Goal: Task Accomplishment & Management: Use online tool/utility

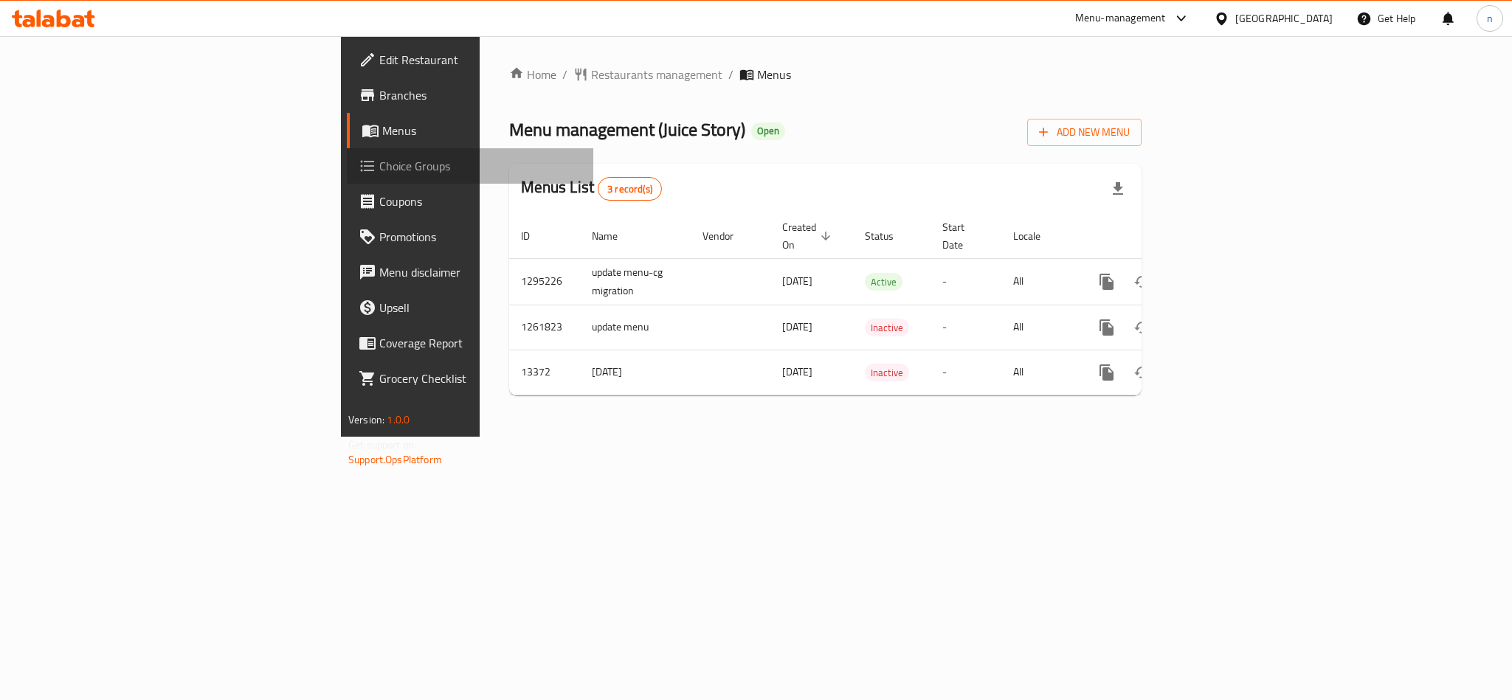
click at [379, 166] on span "Choice Groups" at bounding box center [480, 166] width 202 height 18
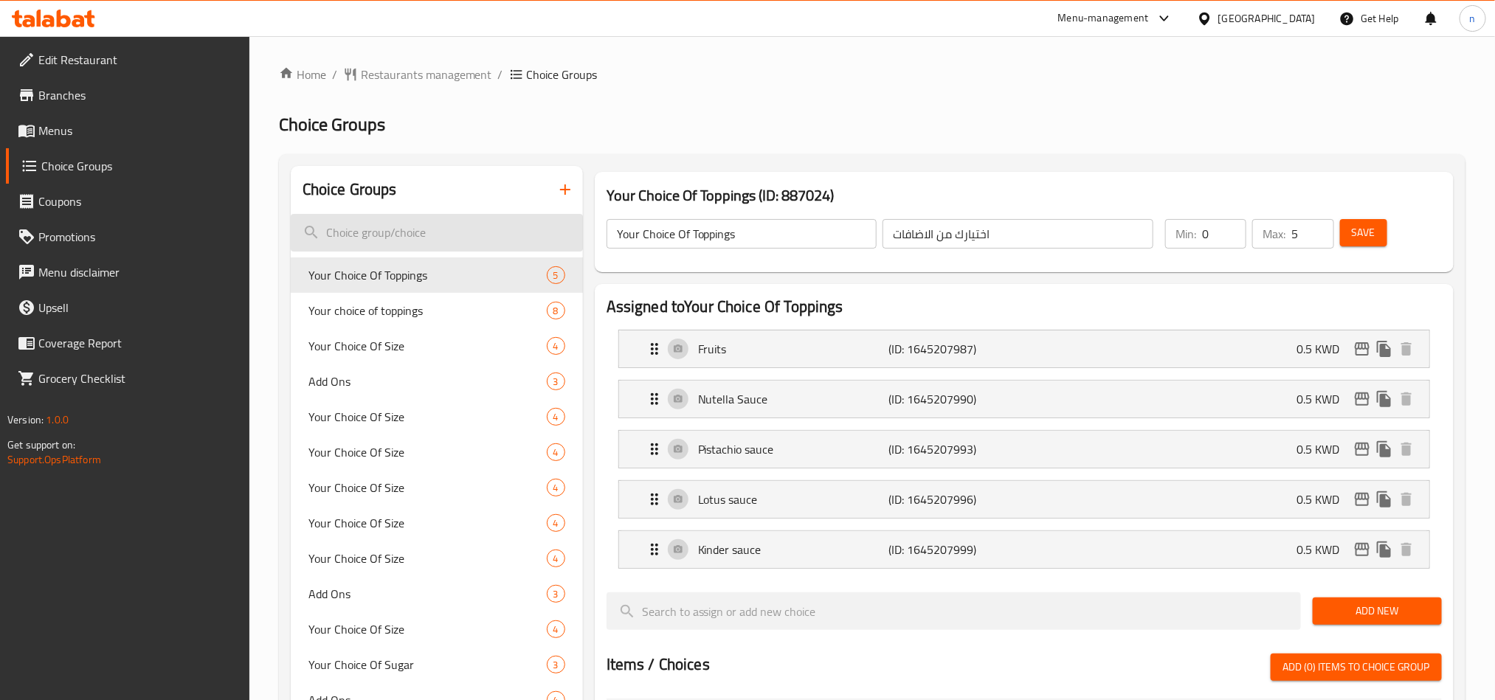
click at [390, 221] on input "search" at bounding box center [437, 233] width 292 height 38
paste input "Your Choice of Size"
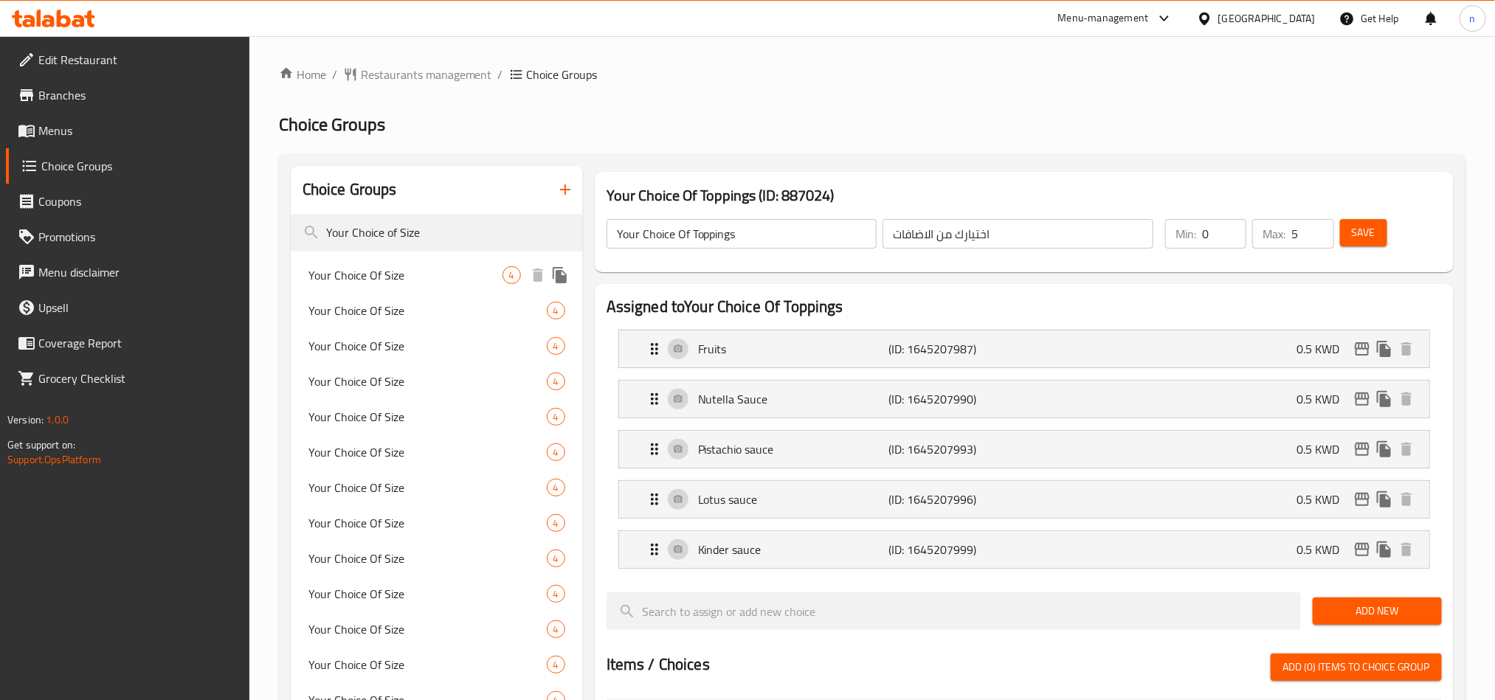
type input "Your Choice of Size"
click at [406, 277] on span "Your Choice Of Size" at bounding box center [405, 275] width 194 height 18
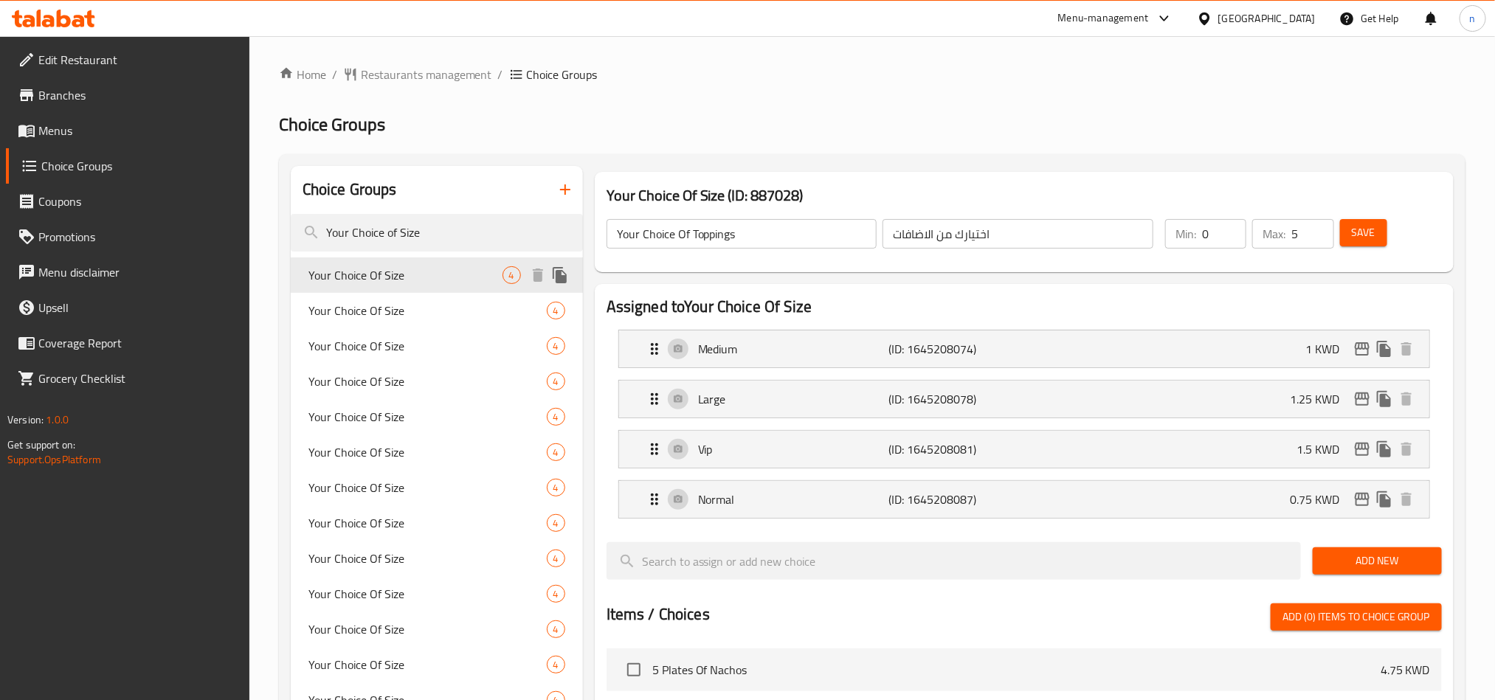
type input "Your Choice Of Size"
type input "اختيارك من الحجم"
type input "1"
click at [392, 297] on div "Your Choice Of Size 4" at bounding box center [437, 310] width 292 height 35
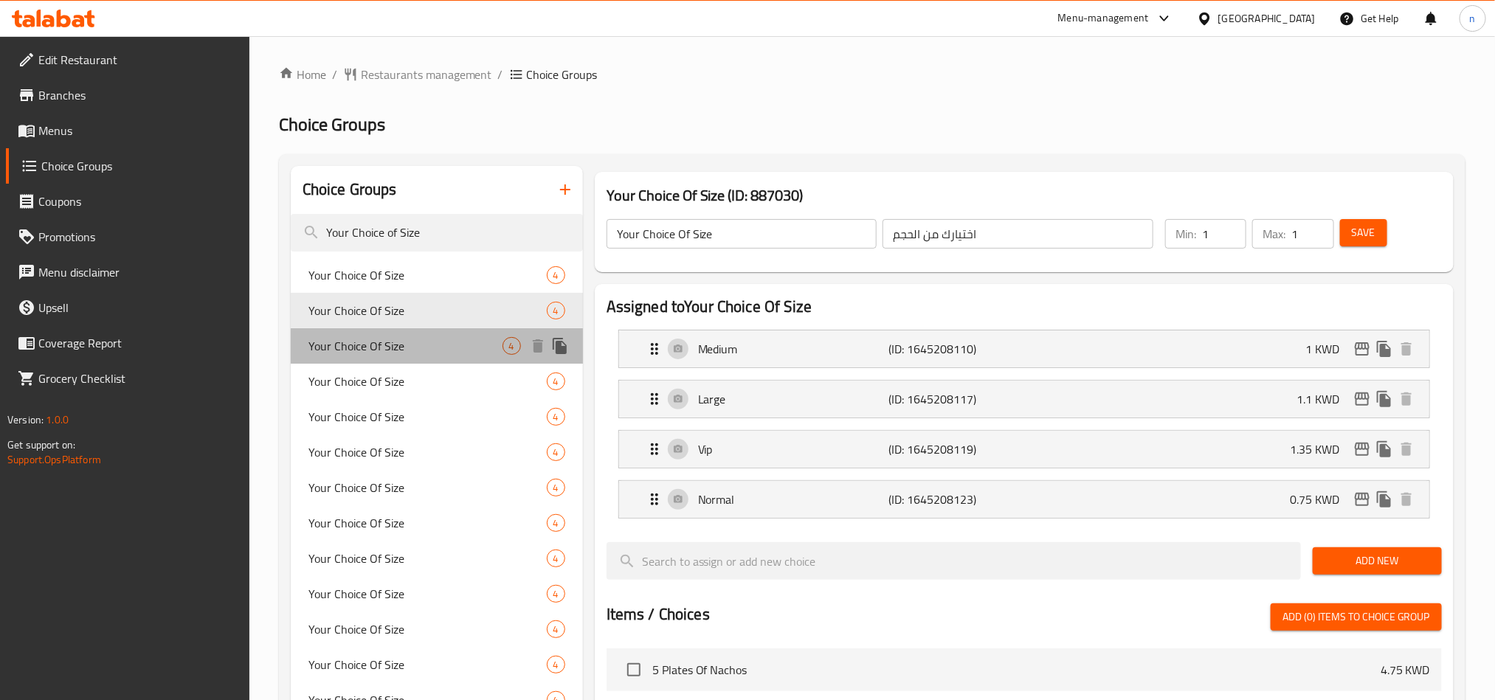
click at [398, 350] on span "Your Choice Of Size" at bounding box center [405, 346] width 194 height 18
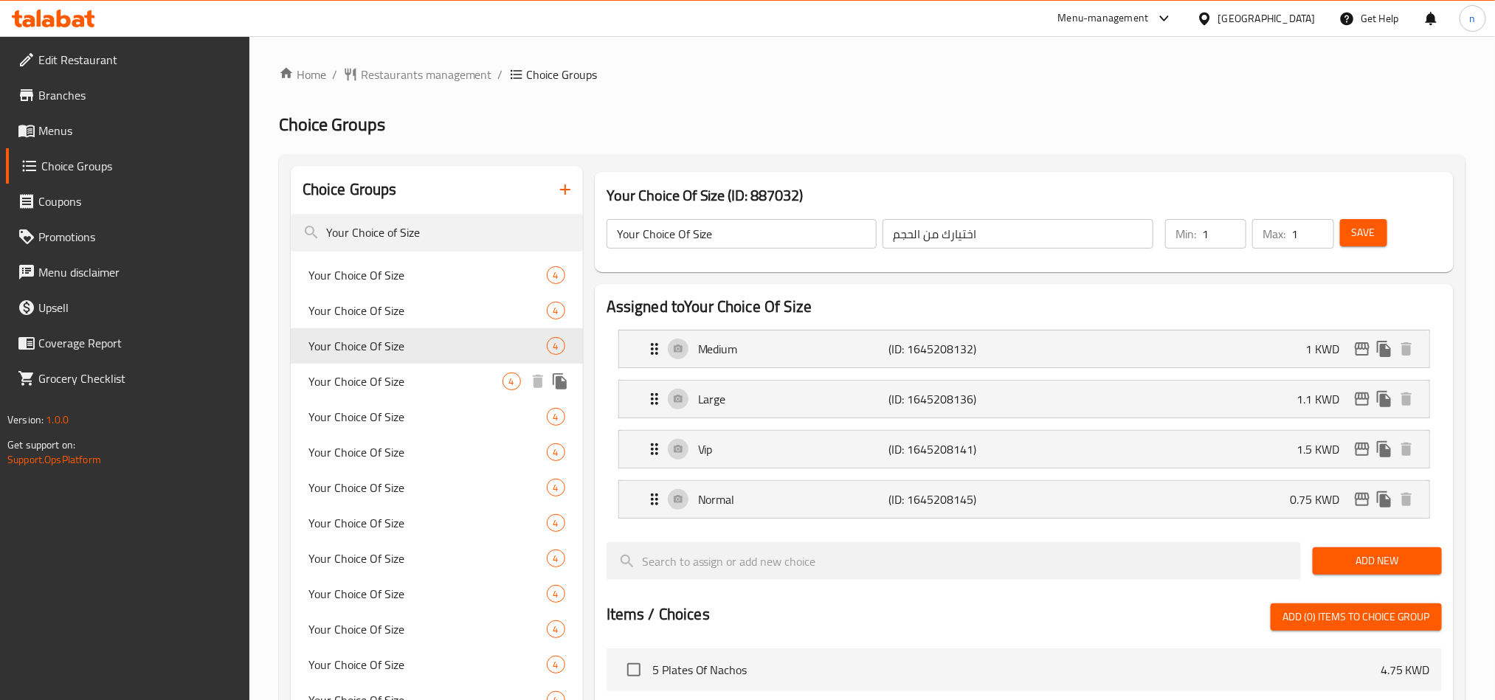
click at [394, 395] on div "Your Choice Of Size 4" at bounding box center [437, 381] width 292 height 35
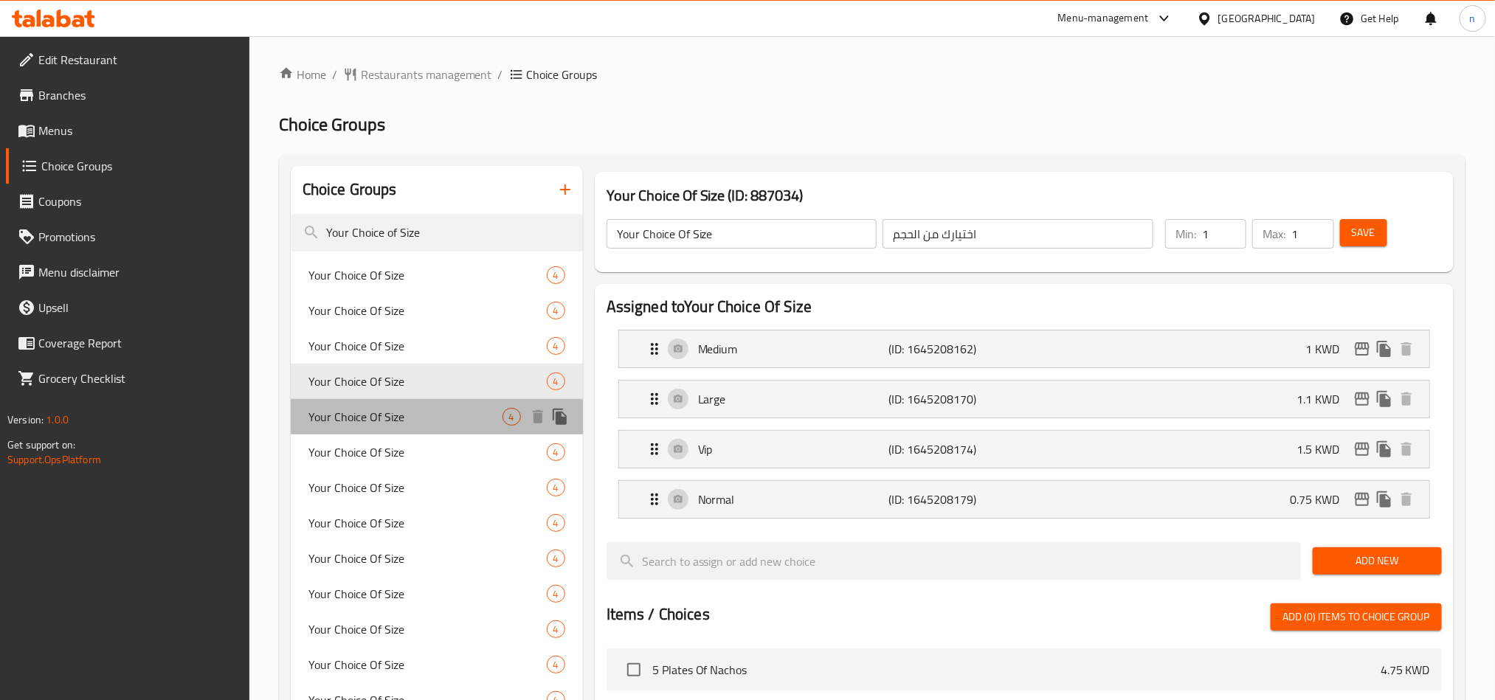
click at [390, 427] on div "Your Choice Of Size 4" at bounding box center [437, 416] width 292 height 35
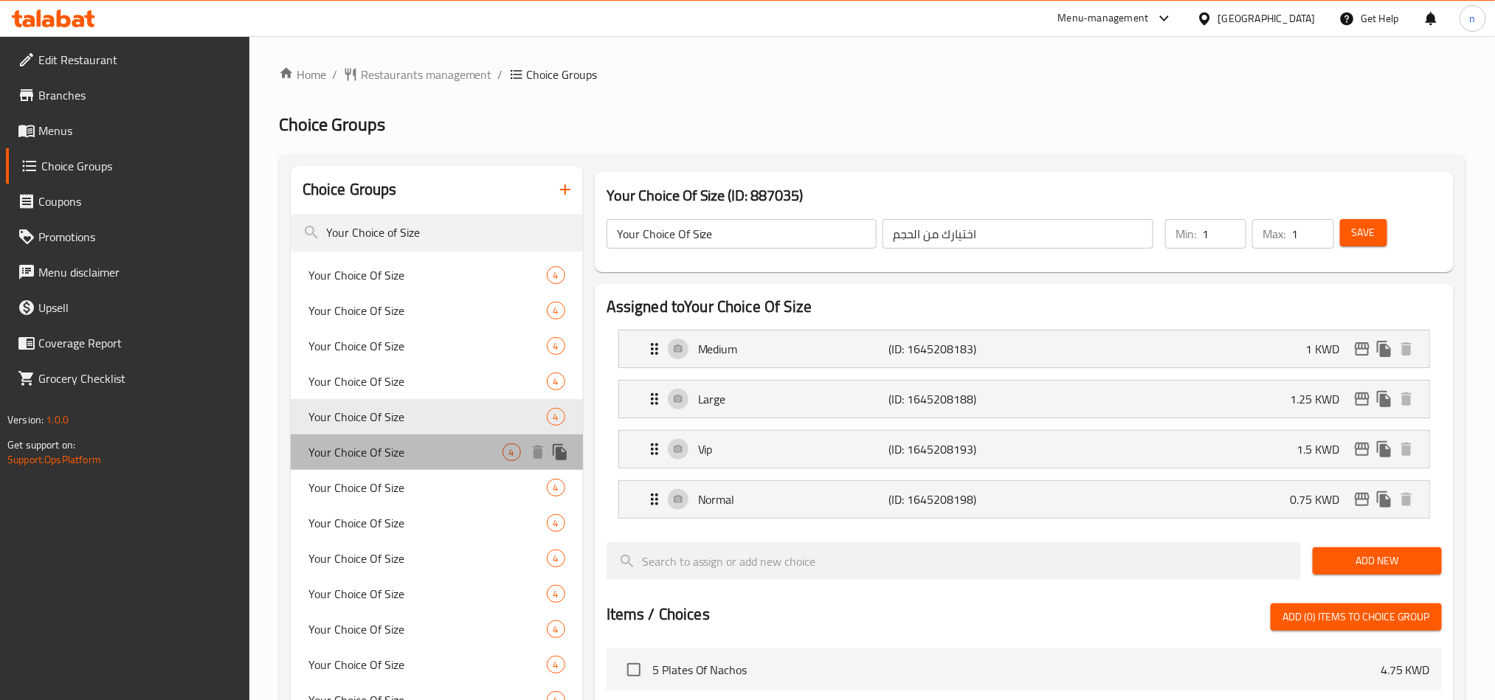
click at [390, 457] on span "Your Choice Of Size" at bounding box center [405, 452] width 194 height 18
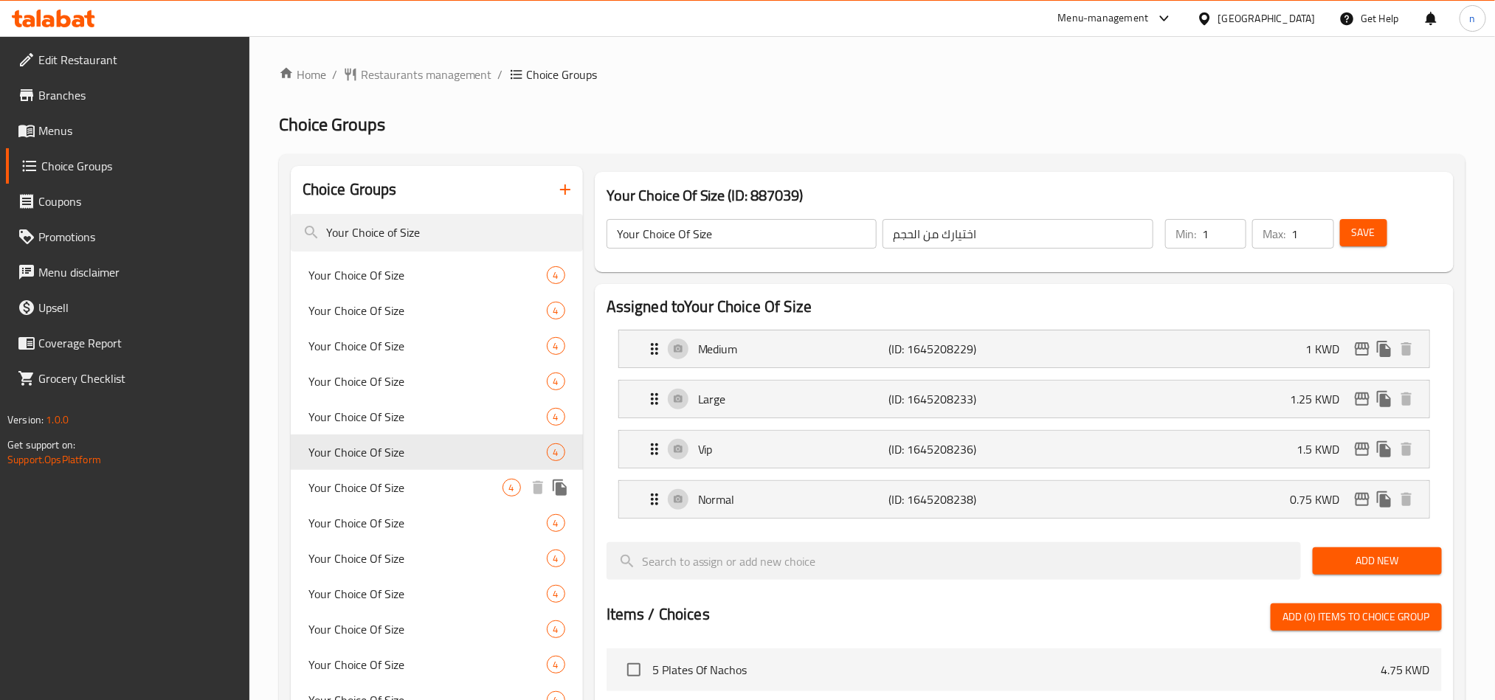
click at [390, 481] on span "Your Choice Of Size" at bounding box center [405, 488] width 194 height 18
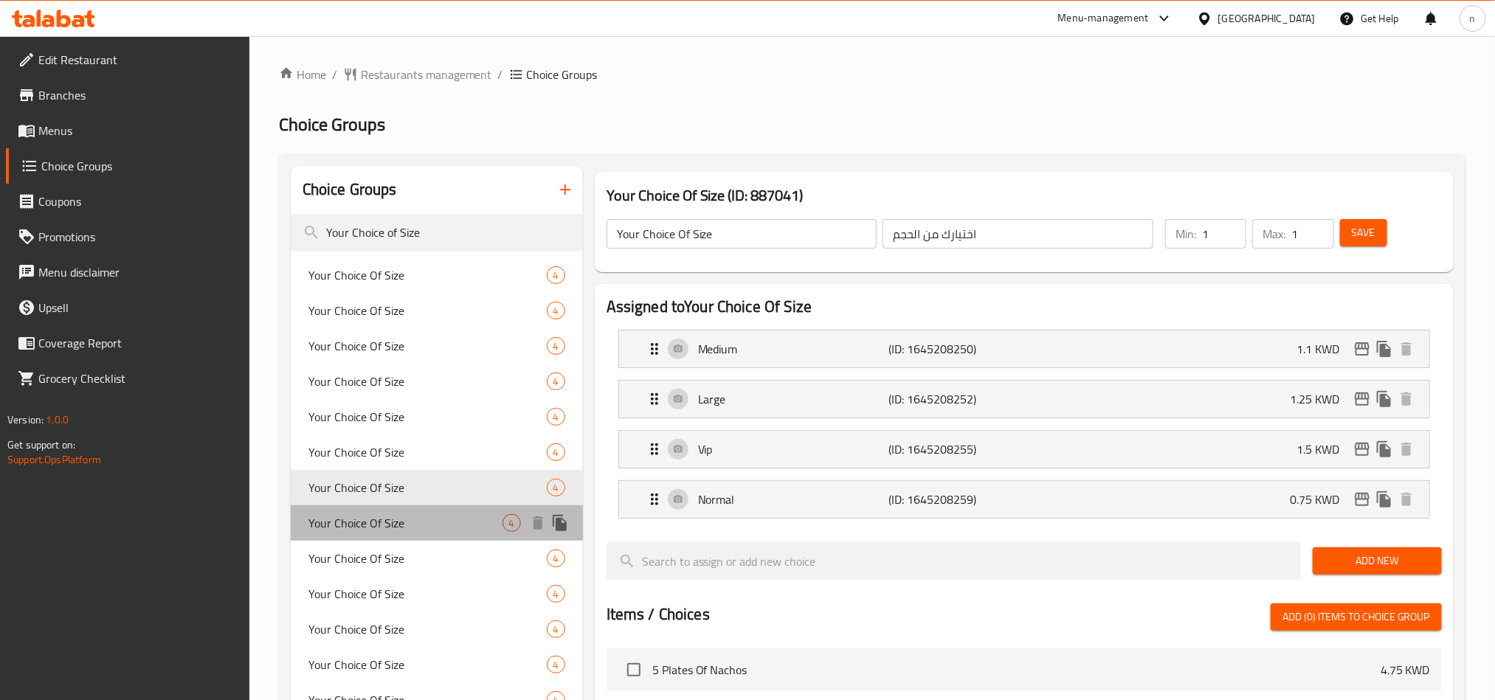
click at [390, 514] on span "Your Choice Of Size" at bounding box center [405, 523] width 194 height 18
click at [381, 552] on span "Your Choice Of Size" at bounding box center [427, 559] width 238 height 18
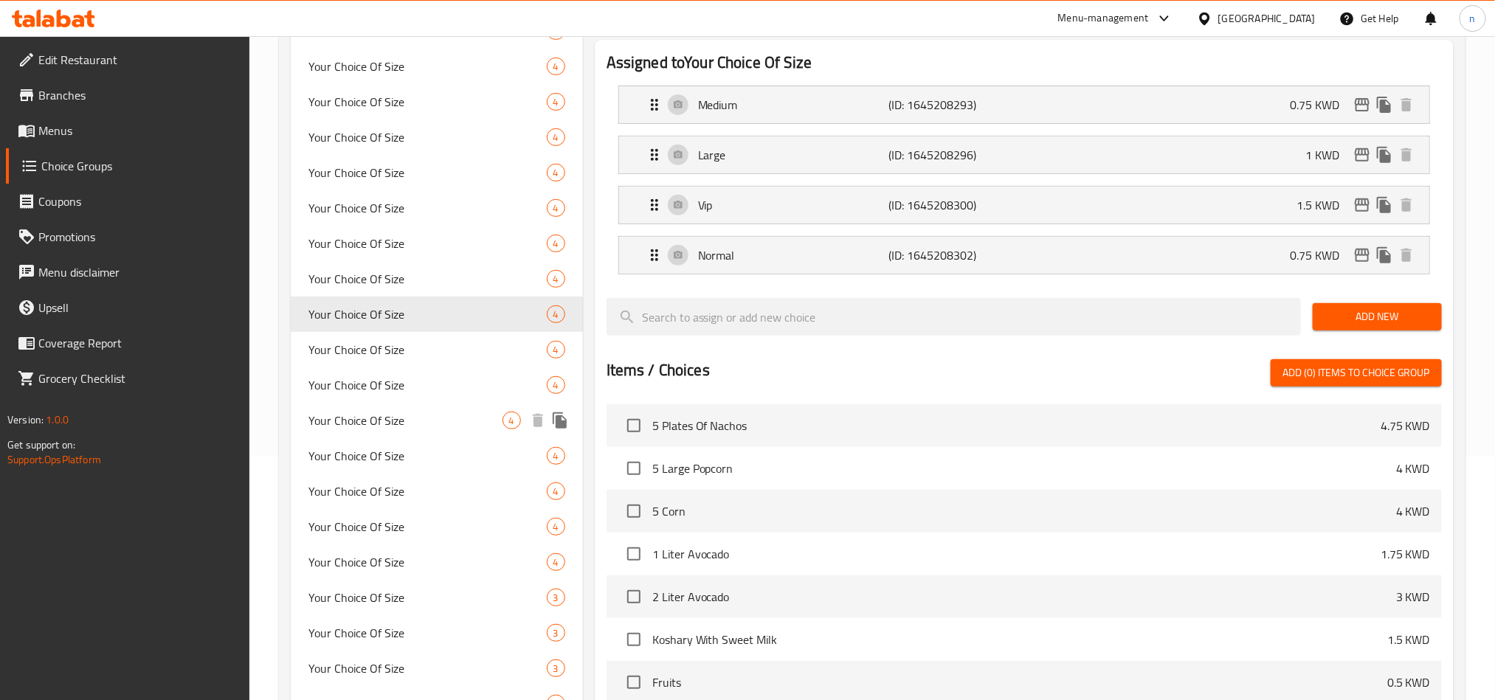
scroll to position [111, 0]
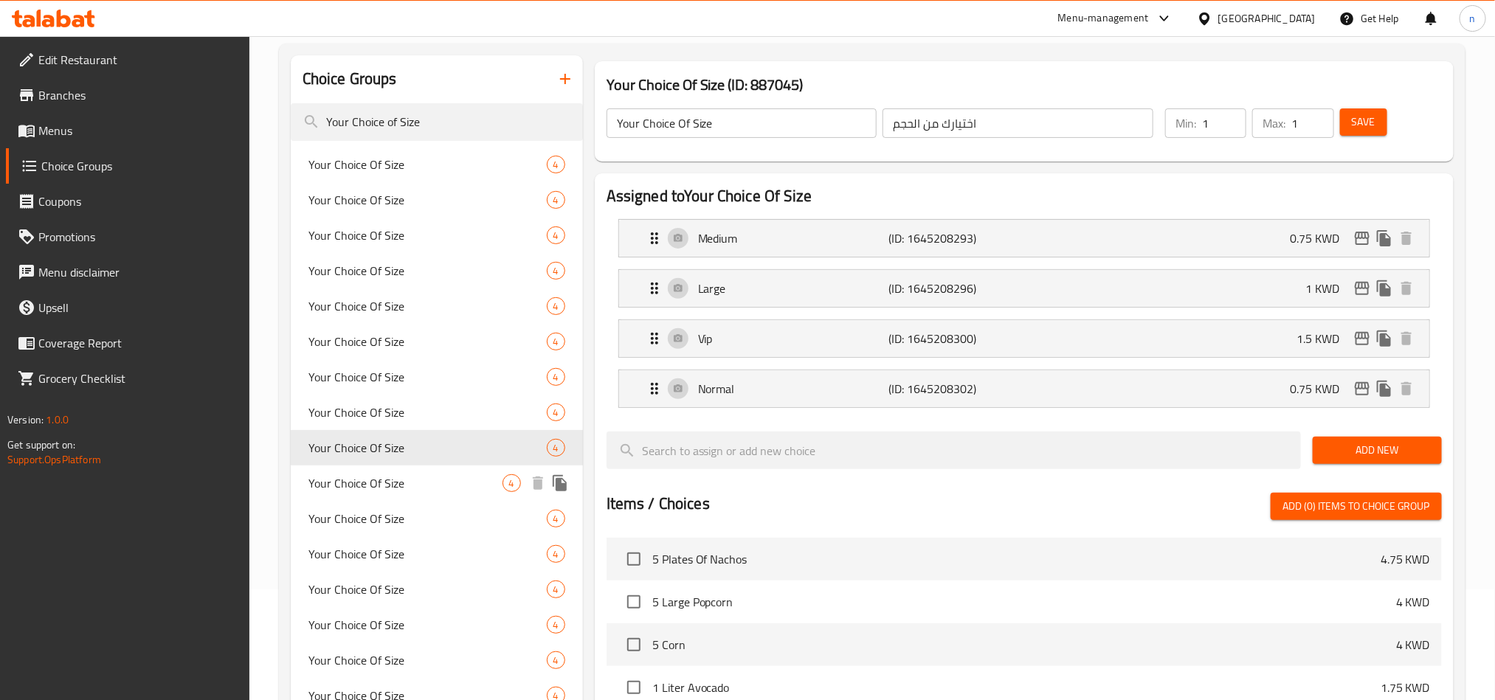
click at [375, 489] on span "Your Choice Of Size" at bounding box center [405, 483] width 194 height 18
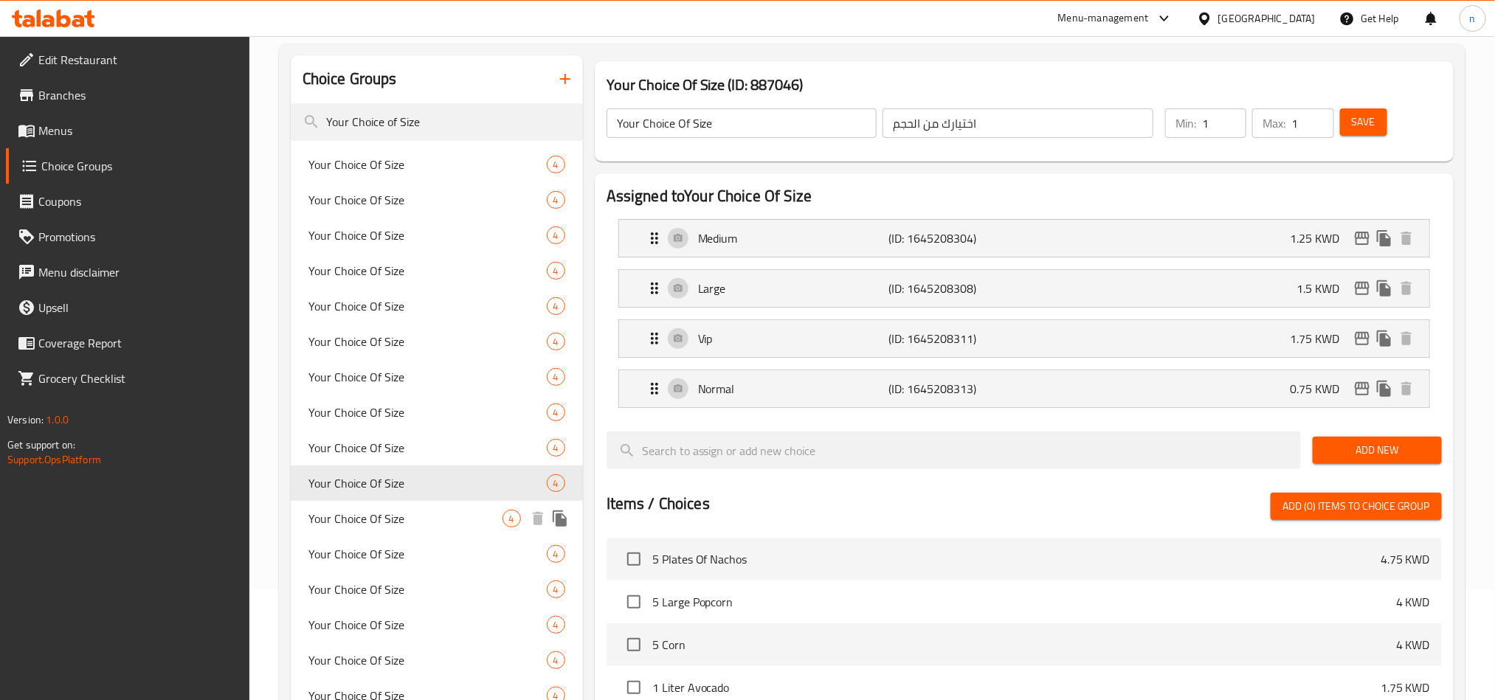
click at [377, 514] on span "Your Choice Of Size" at bounding box center [405, 519] width 194 height 18
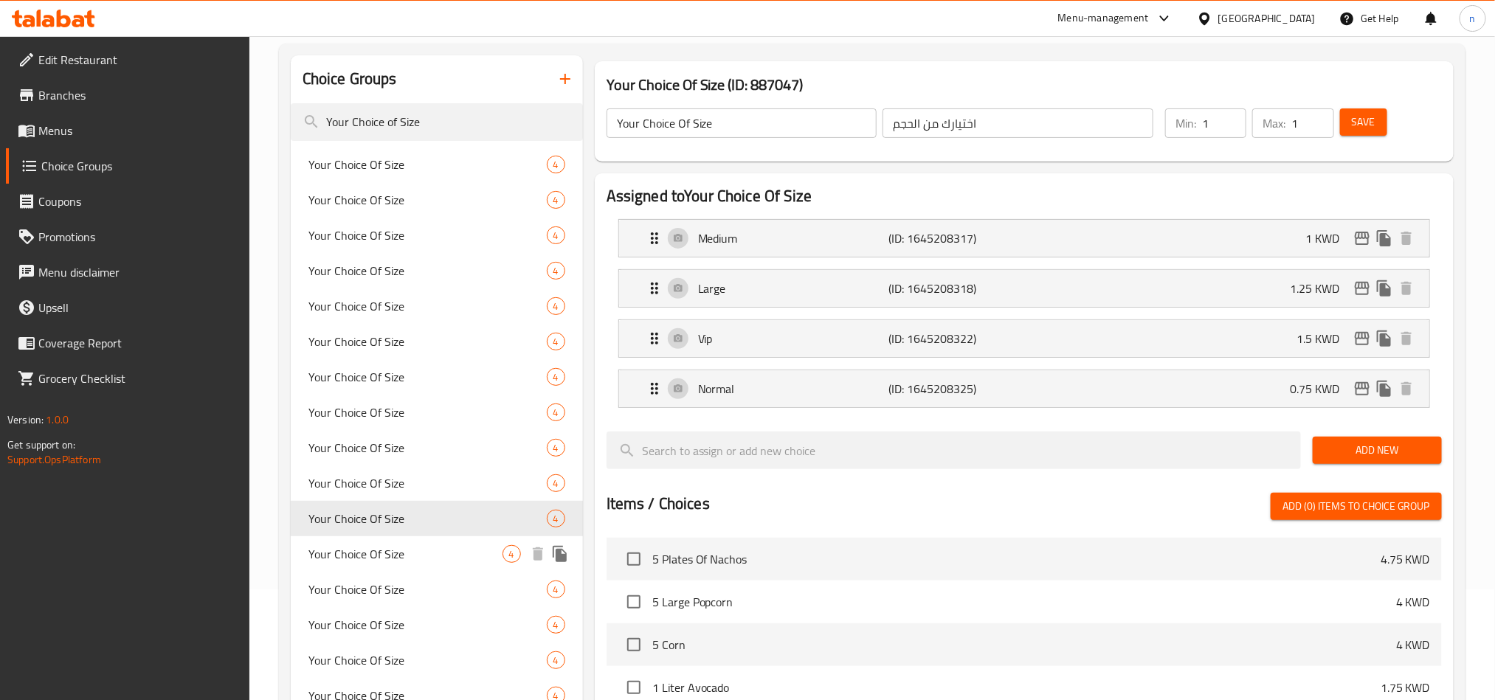
click at [381, 549] on span "Your Choice Of Size" at bounding box center [405, 554] width 194 height 18
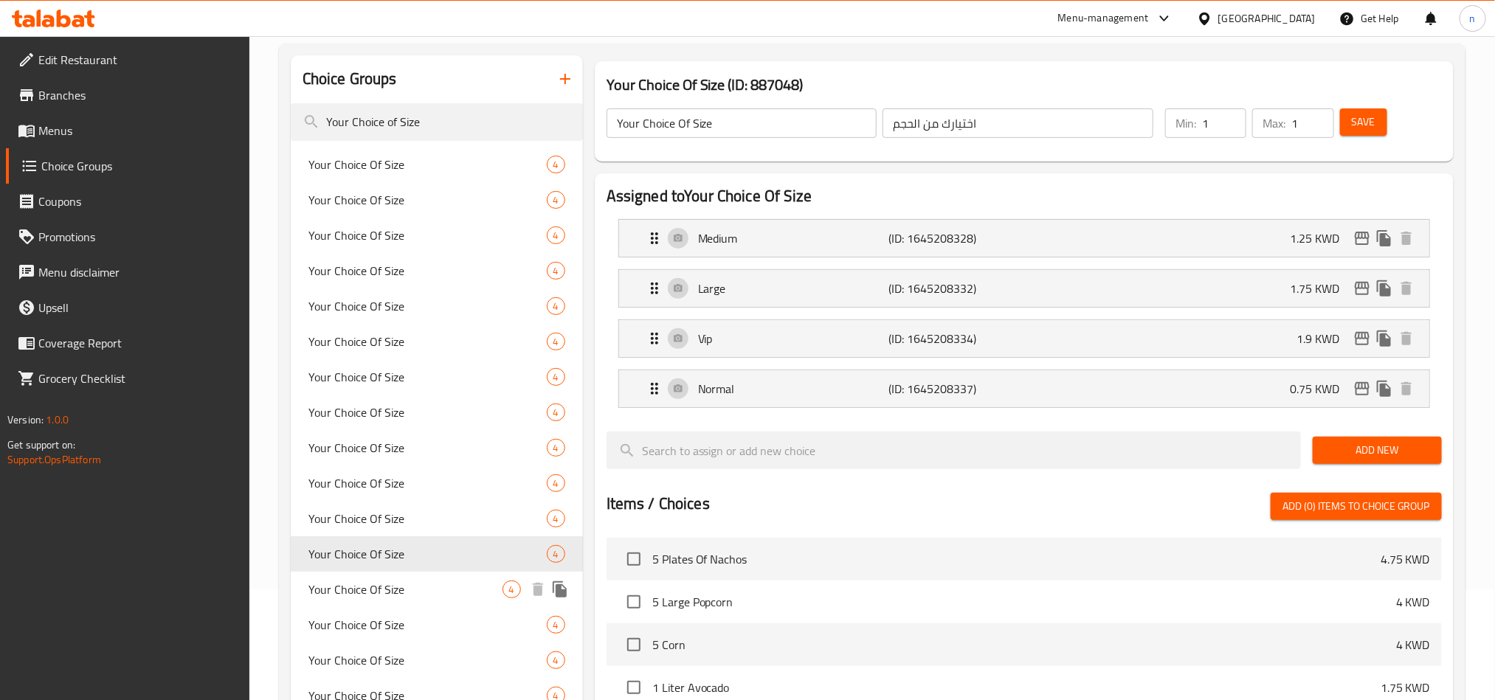
click at [376, 584] on span "Your Choice Of Size" at bounding box center [405, 590] width 194 height 18
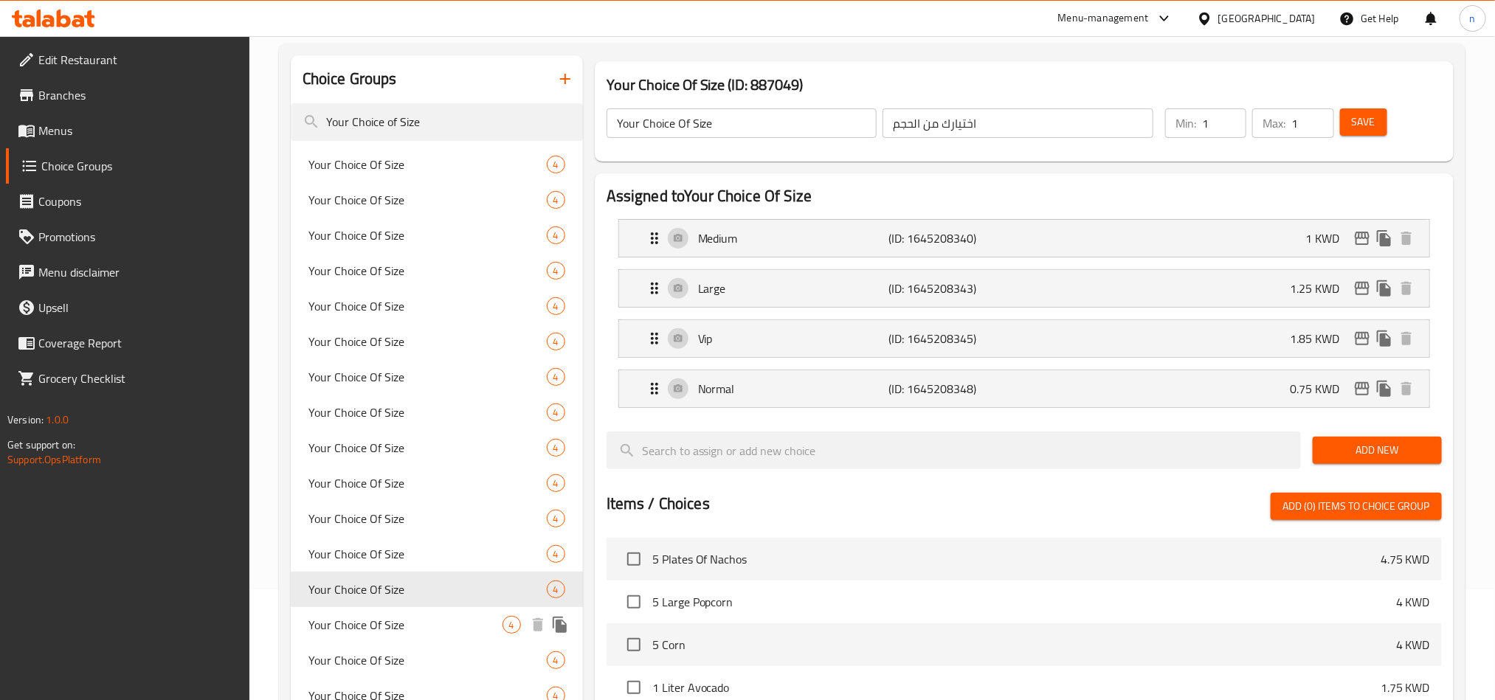
click at [370, 622] on span "Your Choice Of Size" at bounding box center [405, 625] width 194 height 18
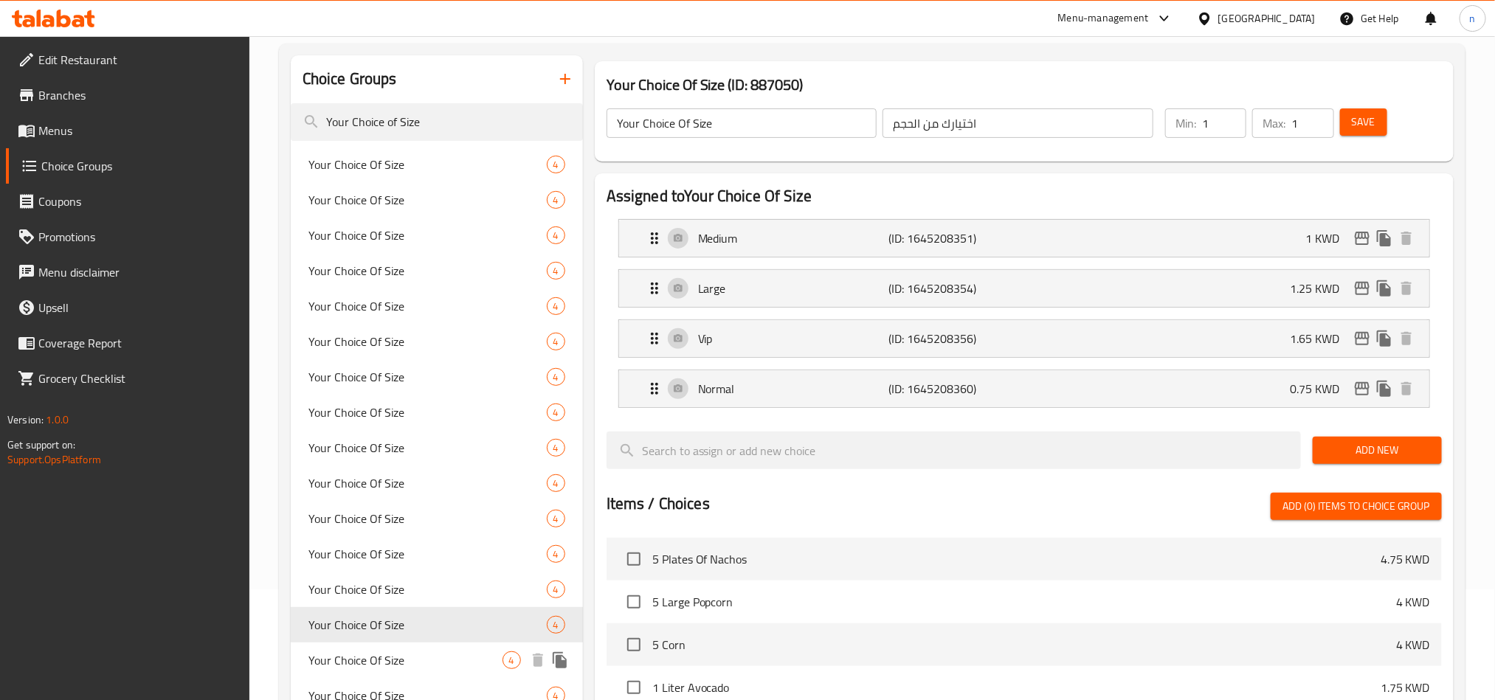
click at [370, 653] on span "Your Choice Of Size" at bounding box center [405, 660] width 194 height 18
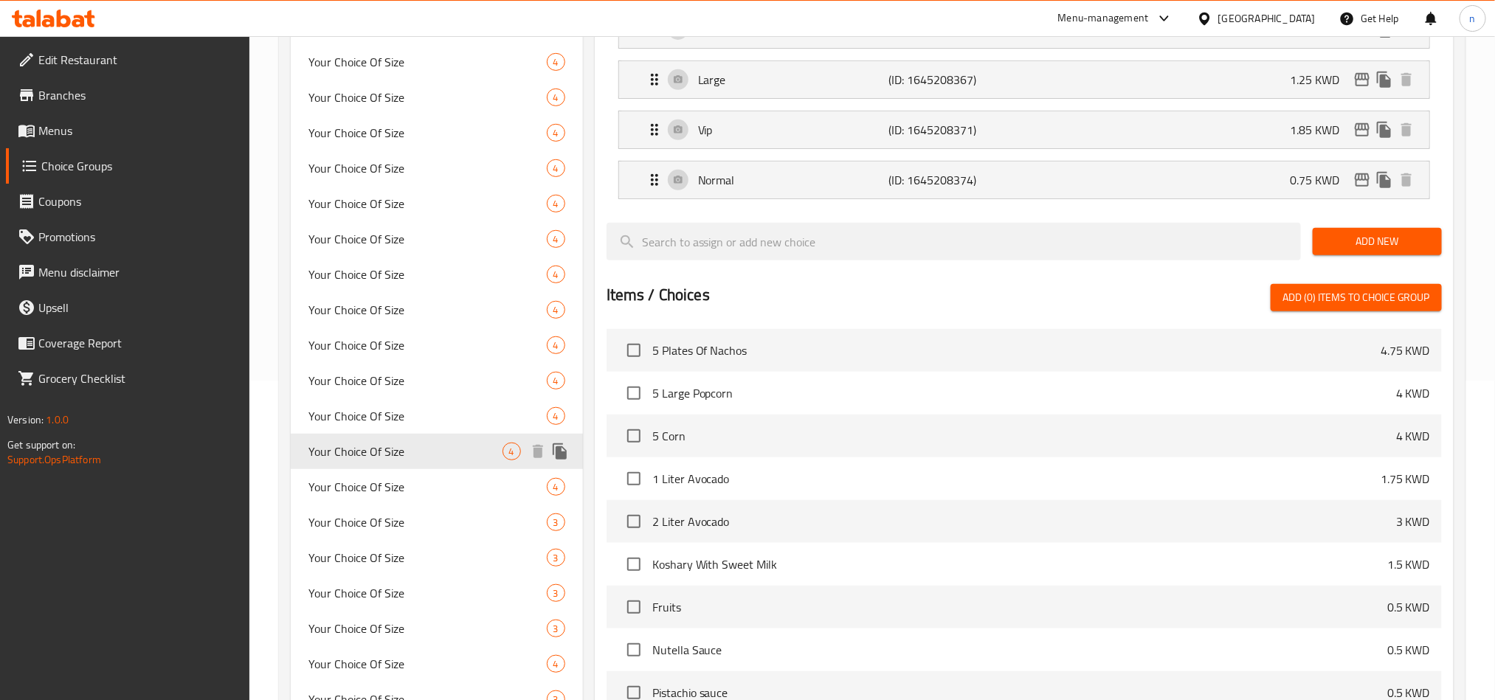
scroll to position [332, 0]
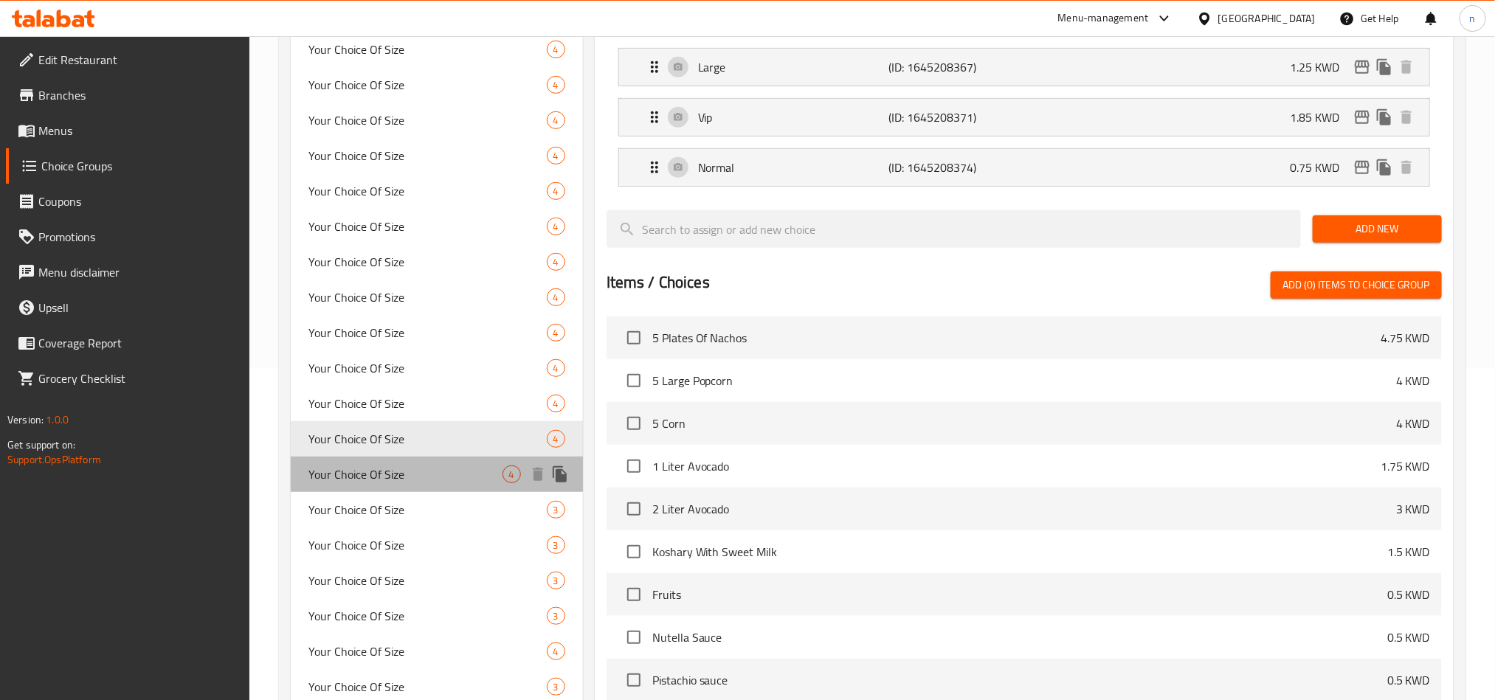
click at [374, 474] on span "Your Choice Of Size" at bounding box center [405, 475] width 194 height 18
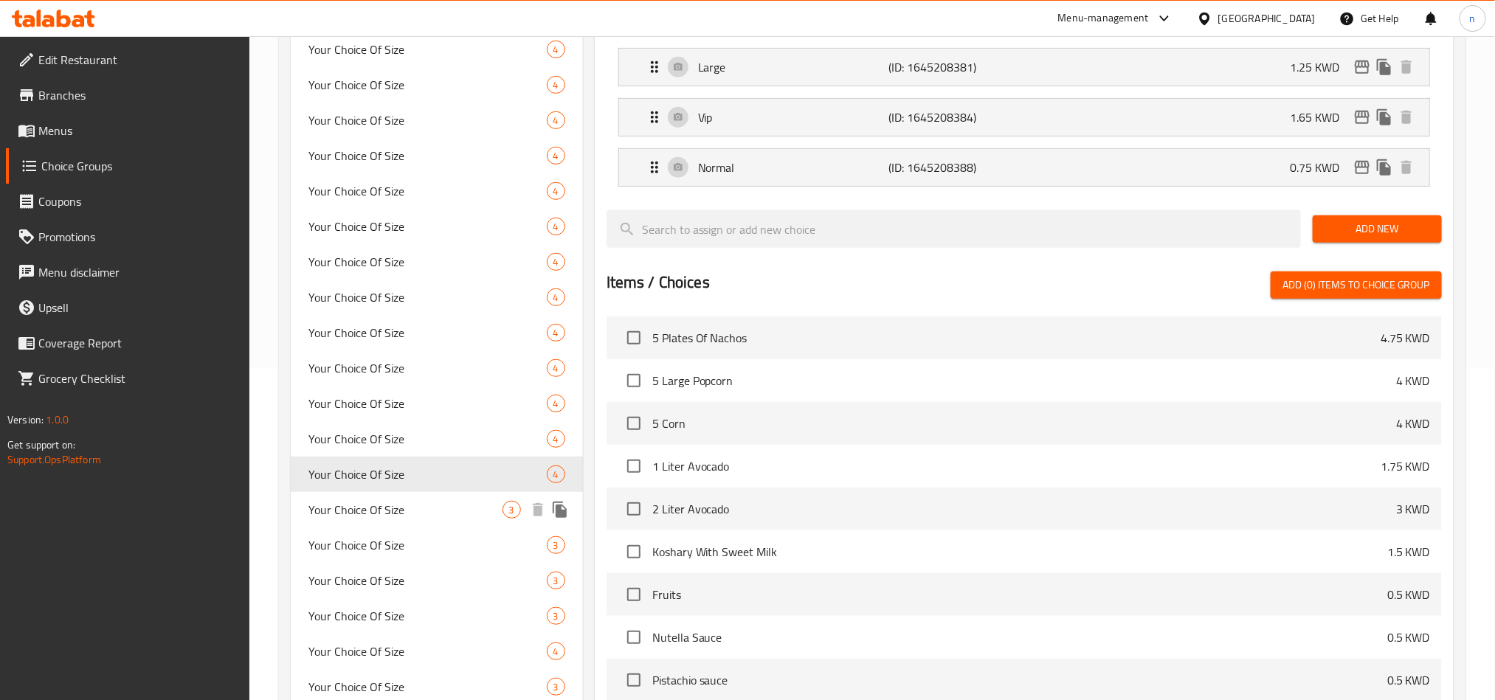
click at [390, 505] on span "Your Choice Of Size" at bounding box center [405, 510] width 194 height 18
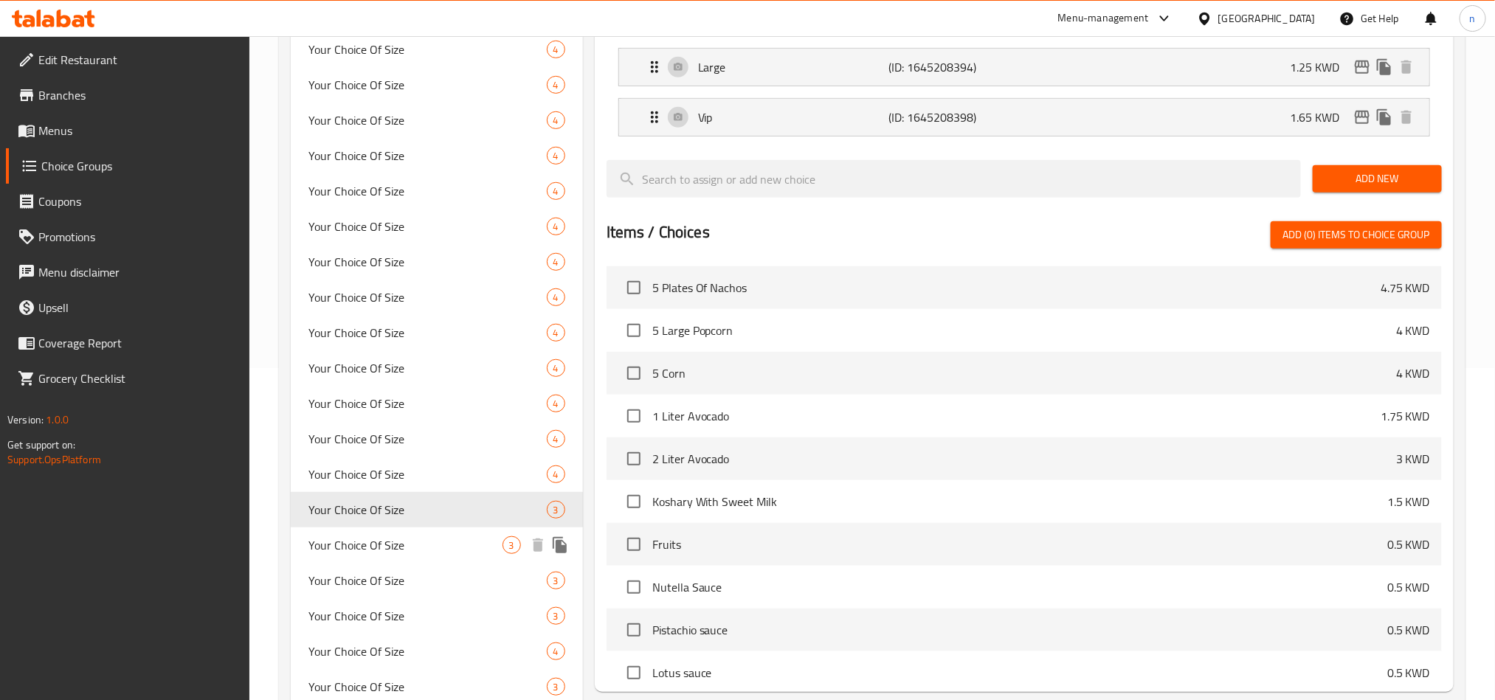
click at [388, 536] on span "Your Choice Of Size" at bounding box center [405, 545] width 194 height 18
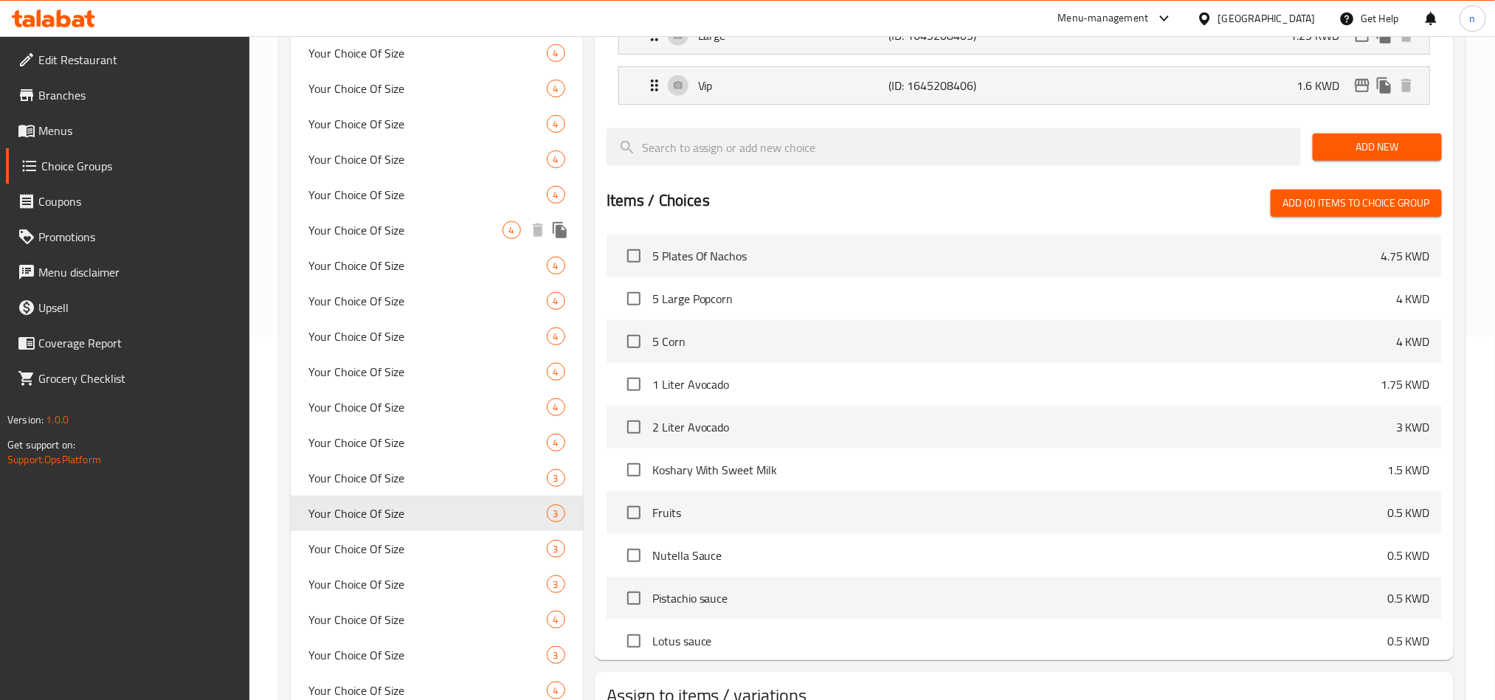
scroll to position [443, 0]
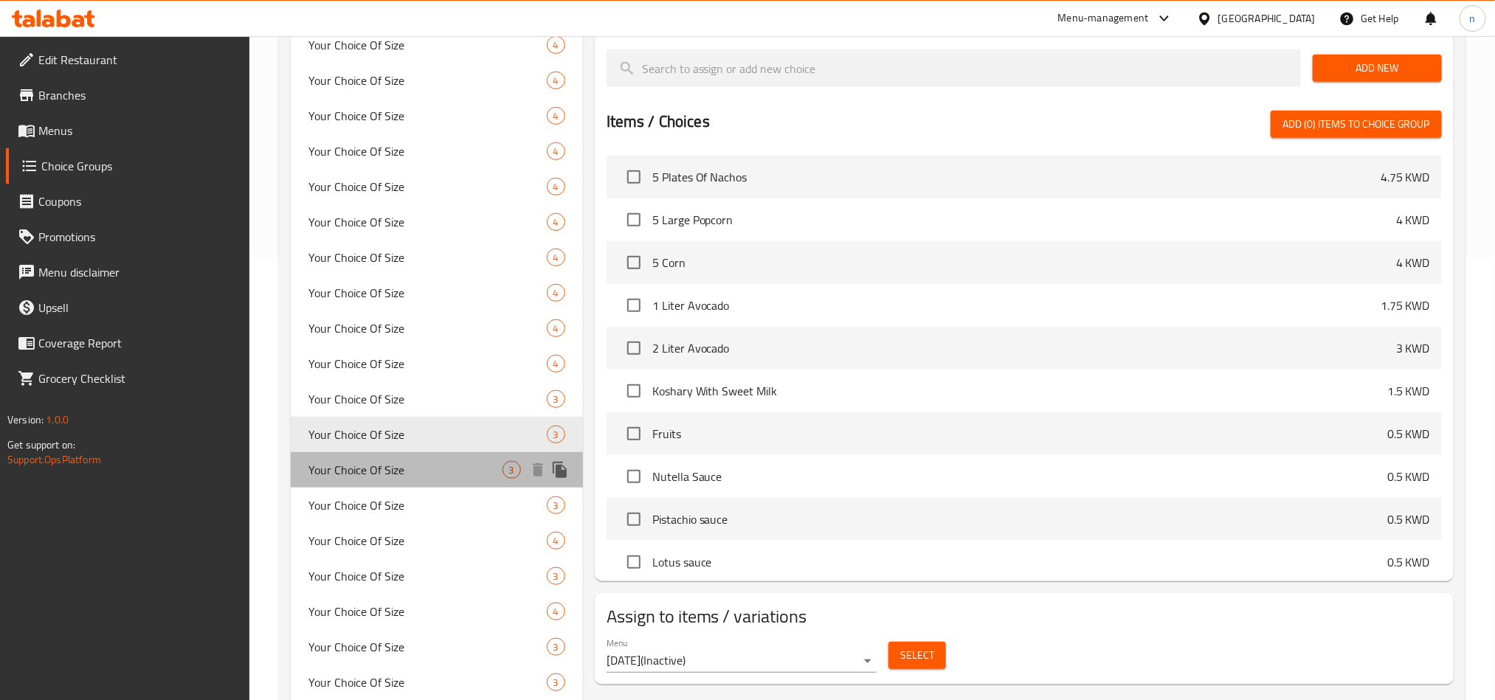
click at [401, 467] on span "Your Choice Of Size" at bounding box center [405, 470] width 194 height 18
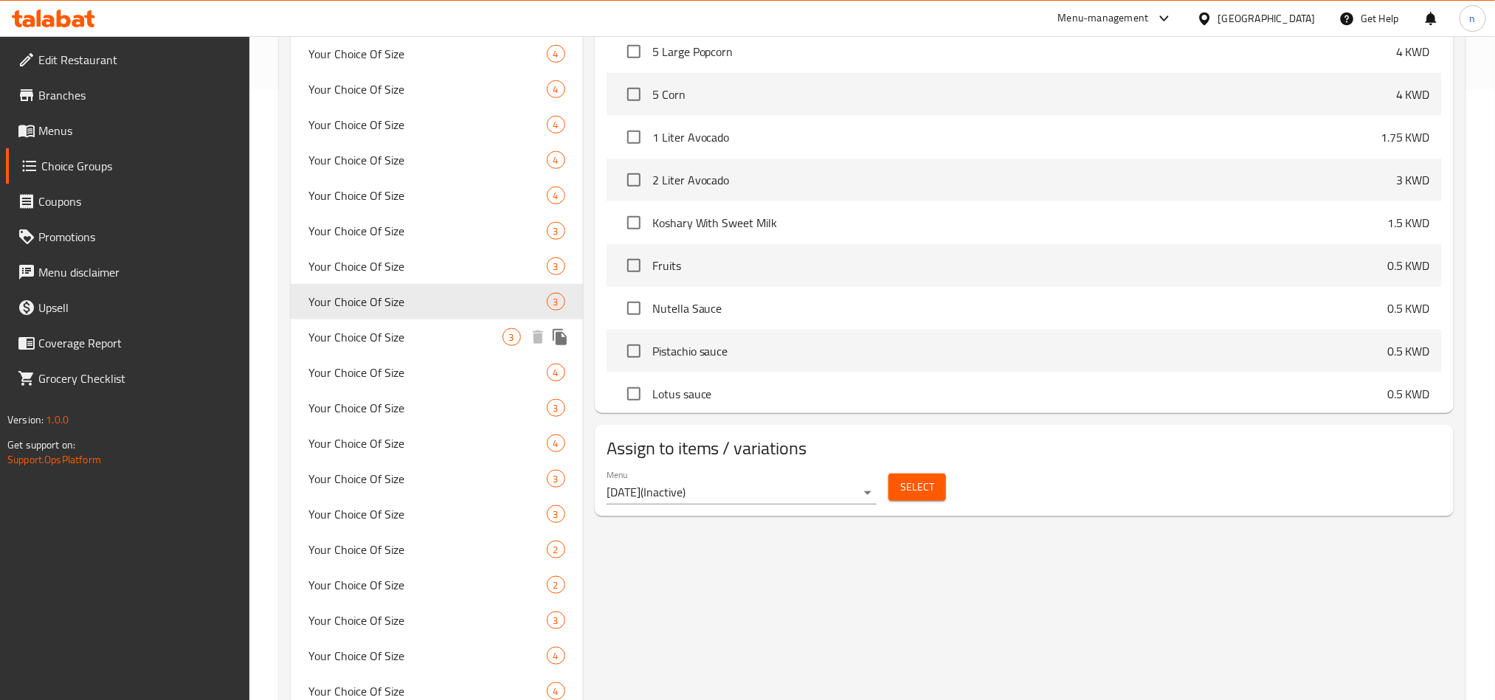
scroll to position [664, 0]
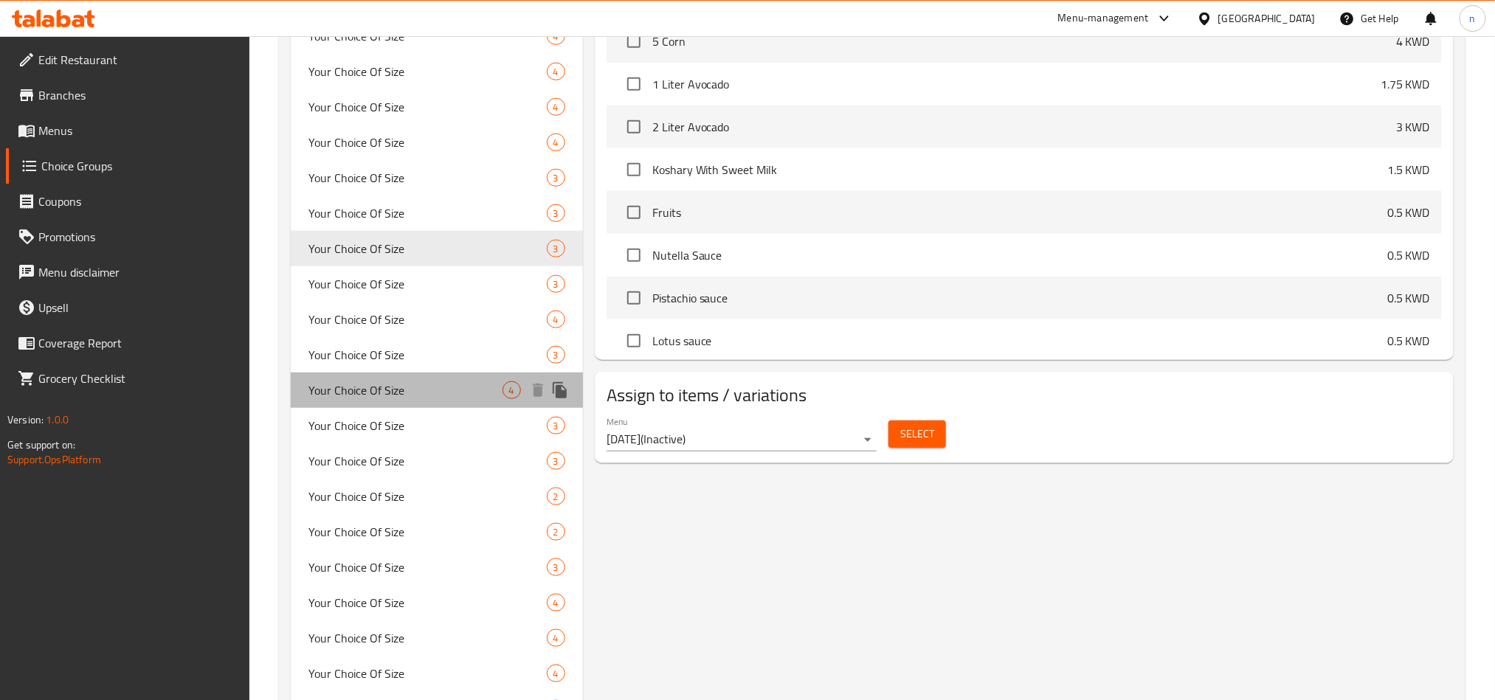
click at [421, 399] on div "Your Choice Of Size 4" at bounding box center [437, 390] width 292 height 35
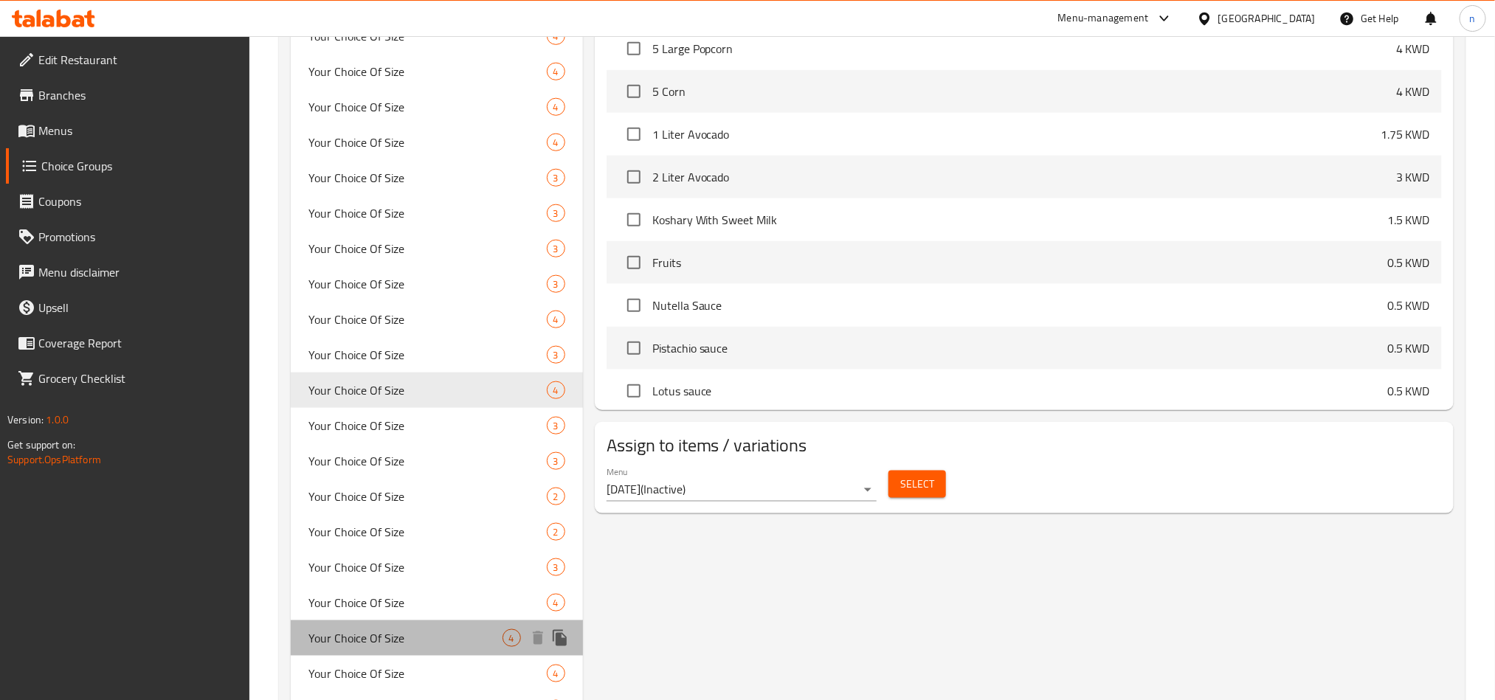
click at [412, 634] on span "Your Choice Of Size" at bounding box center [405, 638] width 194 height 18
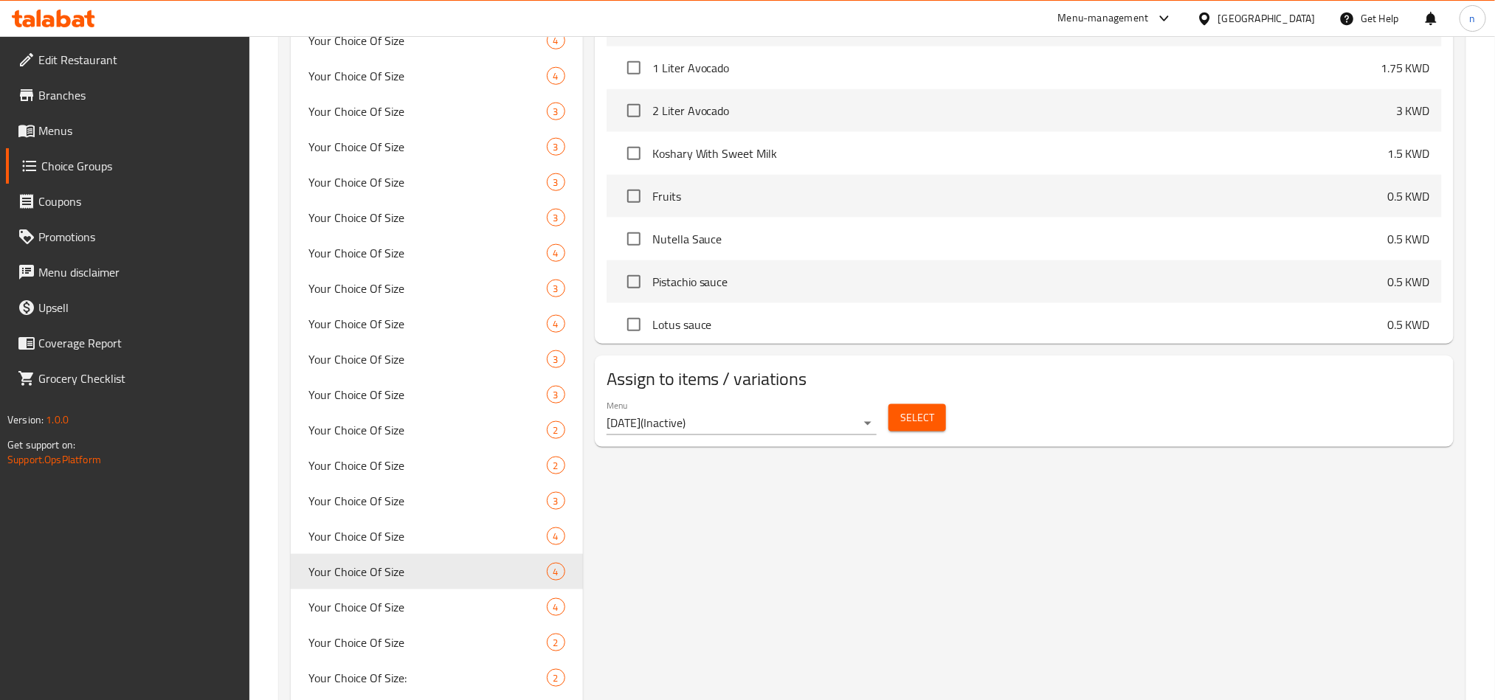
scroll to position [775, 0]
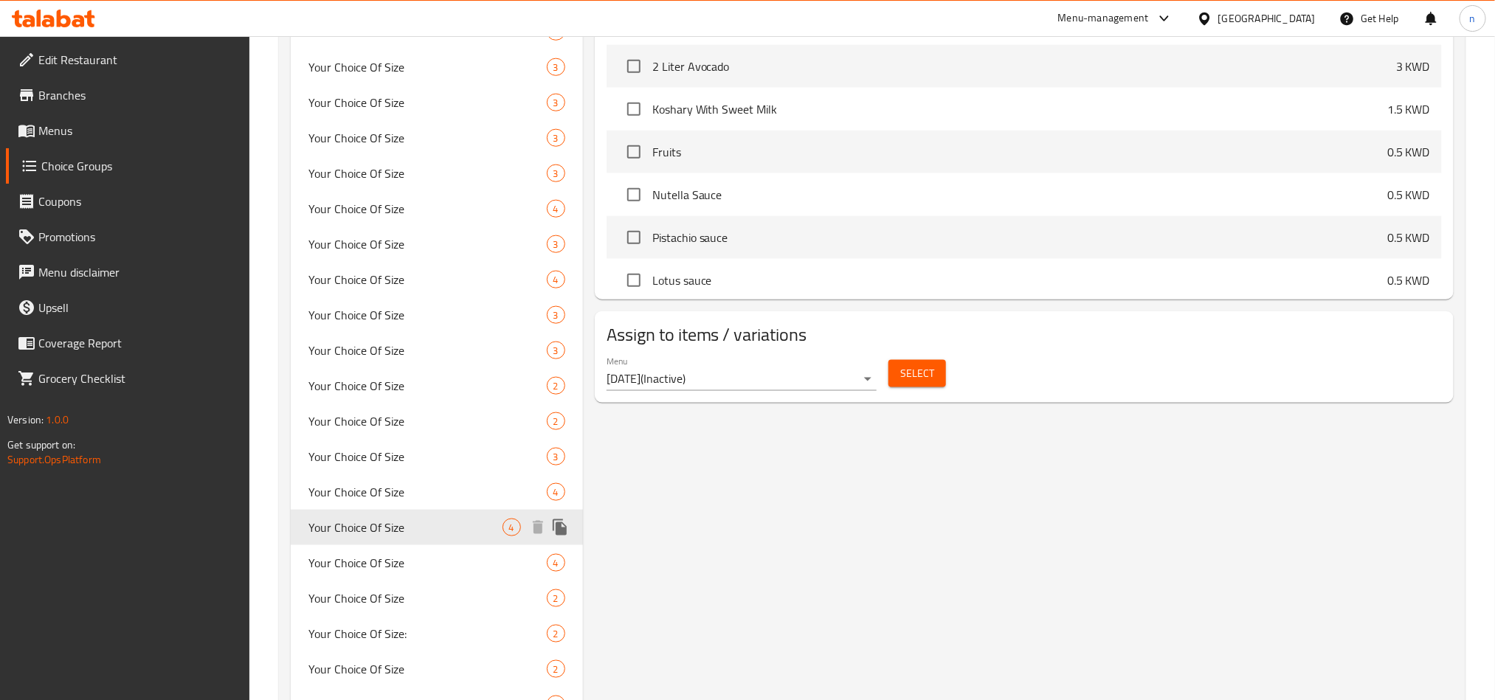
click at [423, 550] on div "Your Choice Of Size 4" at bounding box center [437, 562] width 292 height 35
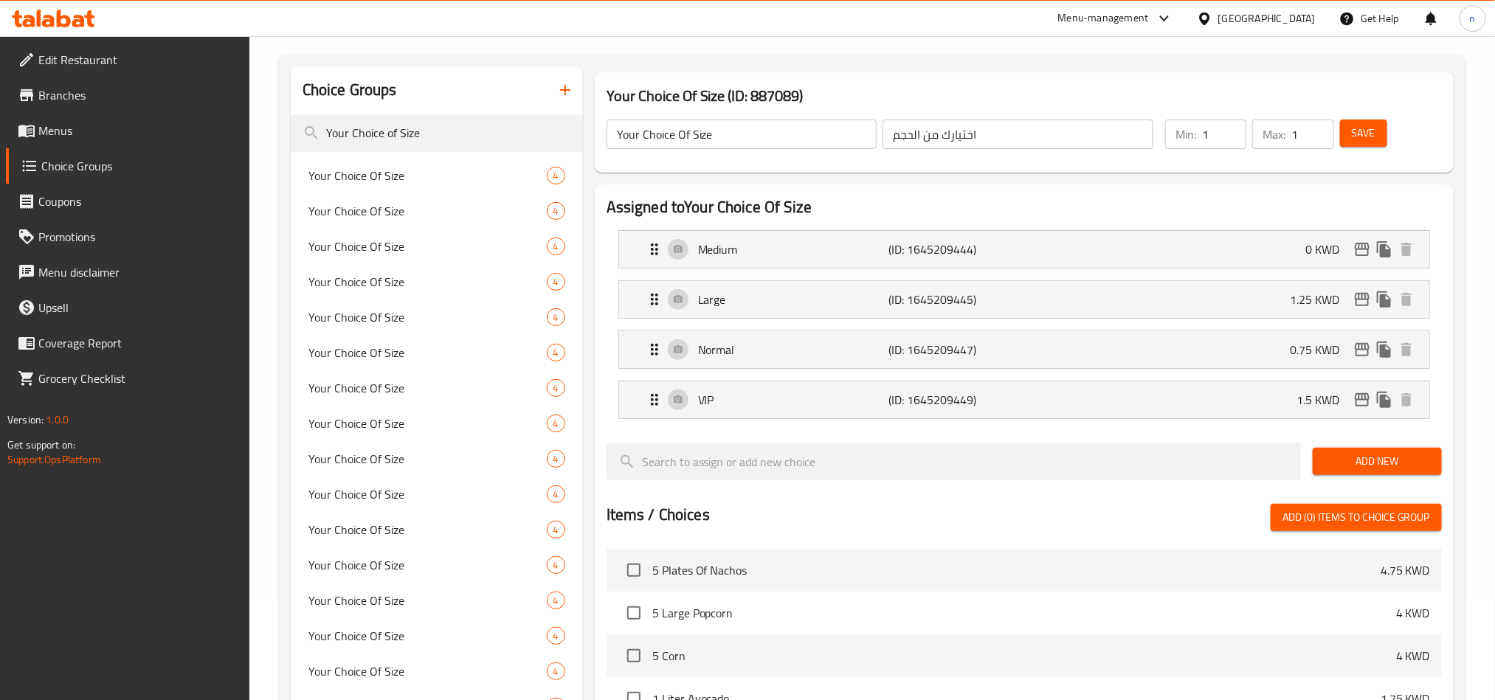
scroll to position [0, 0]
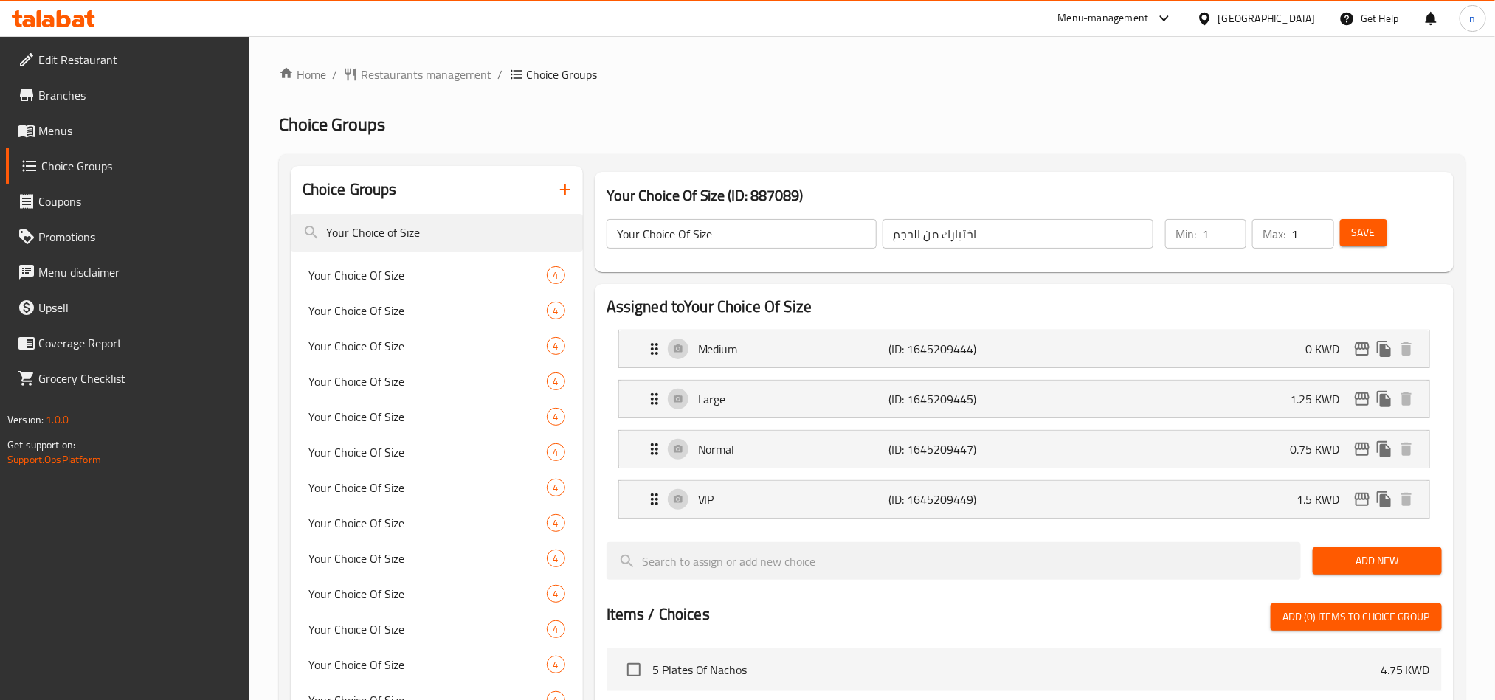
click at [45, 18] on icon at bounding box center [53, 19] width 83 height 18
